Goal: Information Seeking & Learning: Learn about a topic

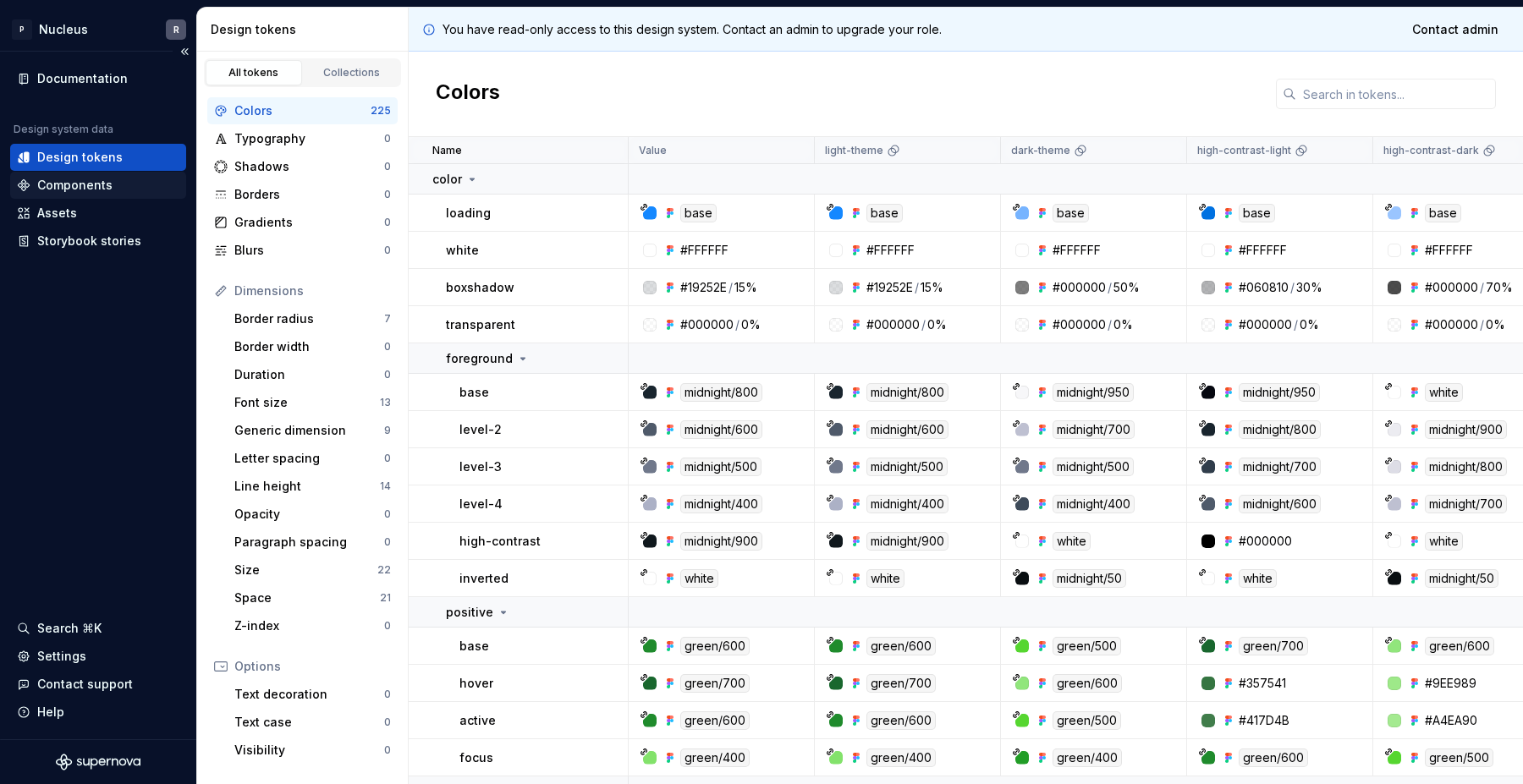
click at [99, 178] on div "Components" at bounding box center [75, 185] width 75 height 17
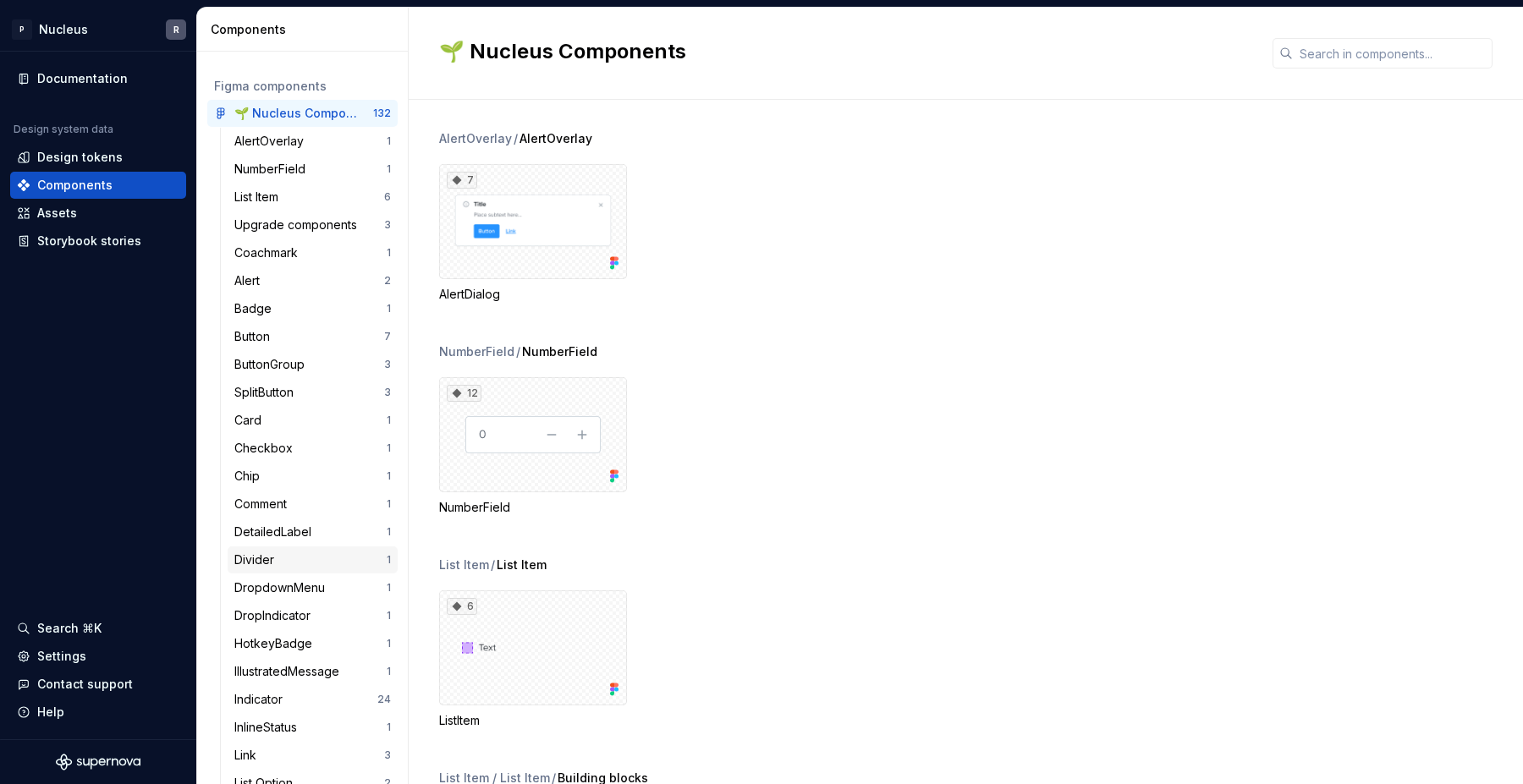
scroll to position [59, 0]
click at [286, 587] on div "DropdownMenu" at bounding box center [283, 586] width 97 height 17
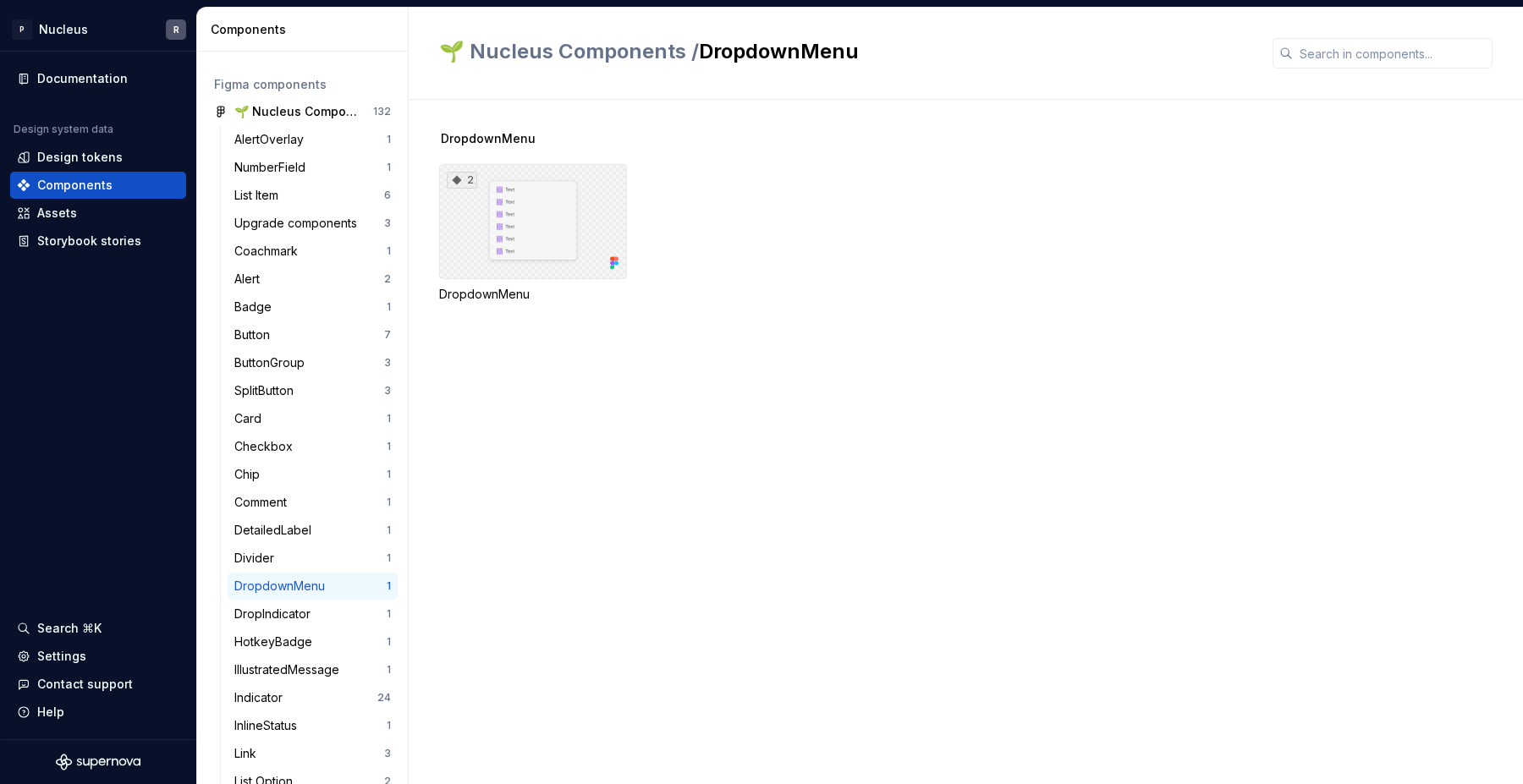
click at [504, 242] on div "2" at bounding box center [532, 221] width 188 height 115
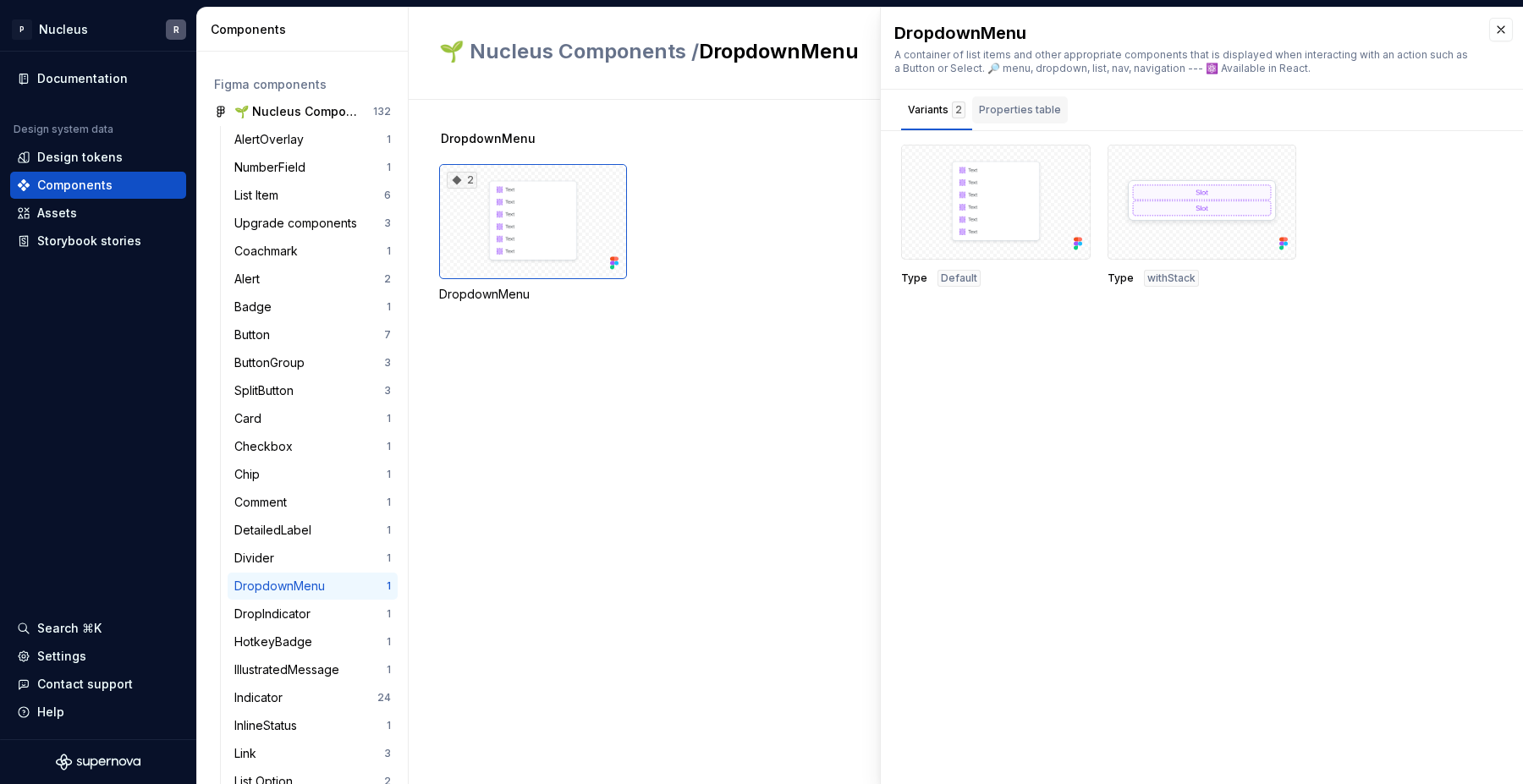
click at [1041, 113] on div "Properties table" at bounding box center [1019, 110] width 82 height 17
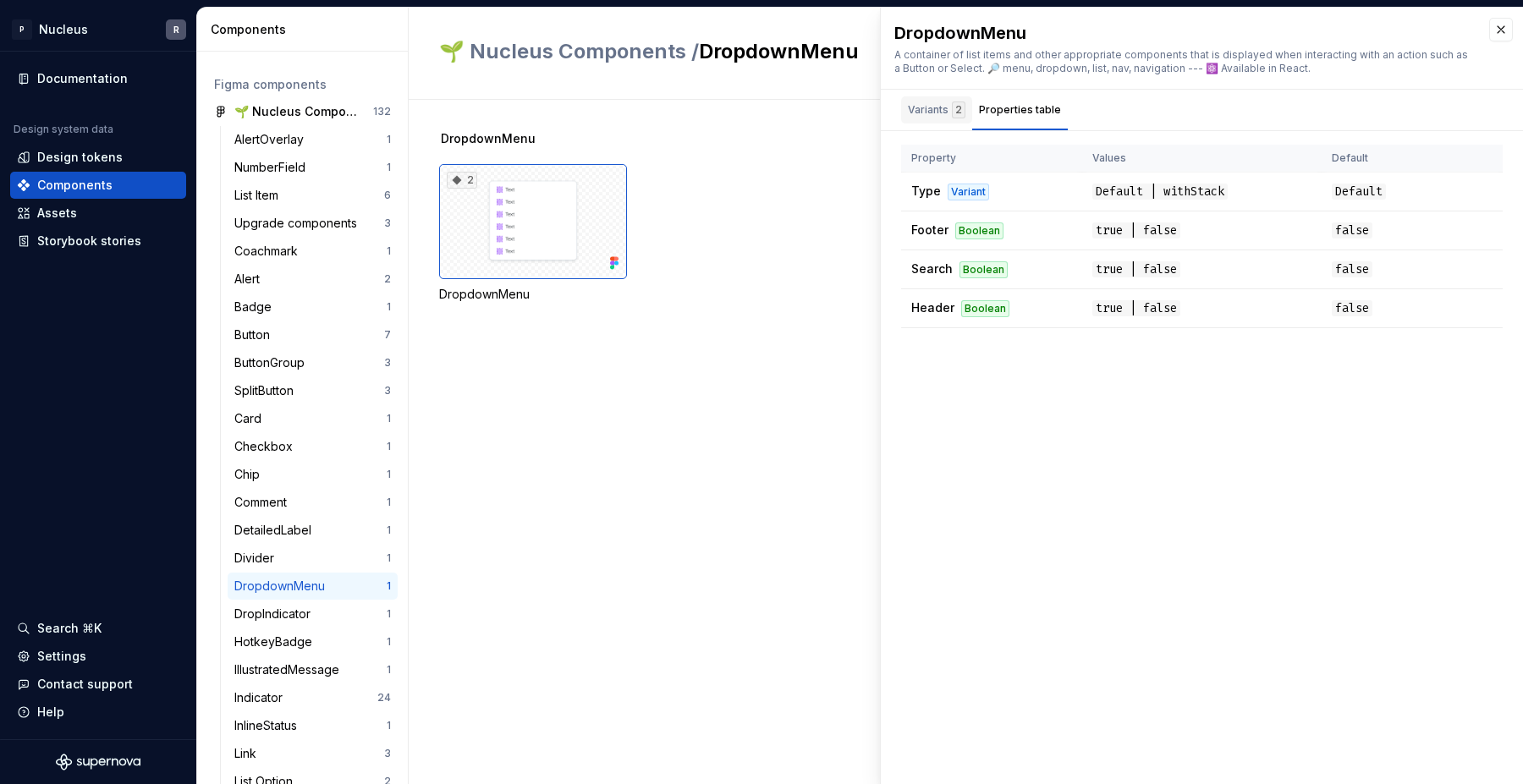
click at [940, 115] on div "Variants 2" at bounding box center [936, 110] width 58 height 17
